Goal: Transaction & Acquisition: Purchase product/service

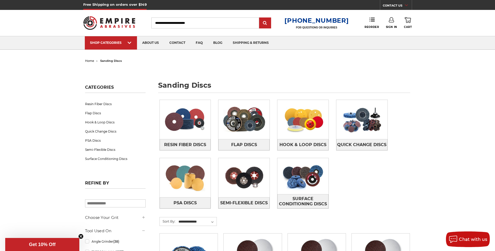
click at [184, 21] on input "Search" at bounding box center [205, 22] width 108 height 11
type input "********"
click at [260, 18] on input "submit" at bounding box center [265, 23] width 10 height 10
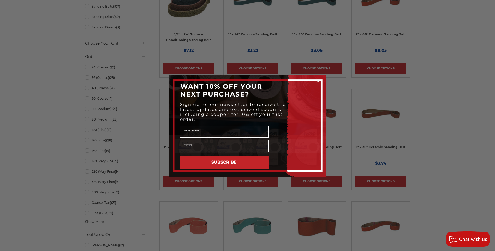
scroll to position [287, 0]
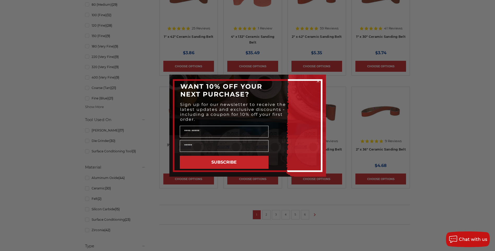
click at [318, 82] on circle "Close dialog" at bounding box center [318, 81] width 5 height 5
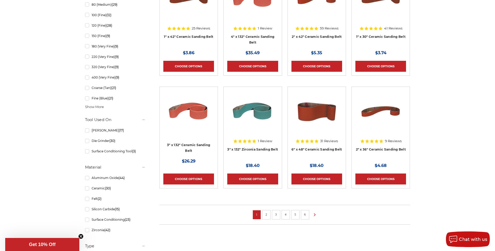
click at [266, 214] on link "2" at bounding box center [266, 215] width 5 height 6
